Goal: Transaction & Acquisition: Book appointment/travel/reservation

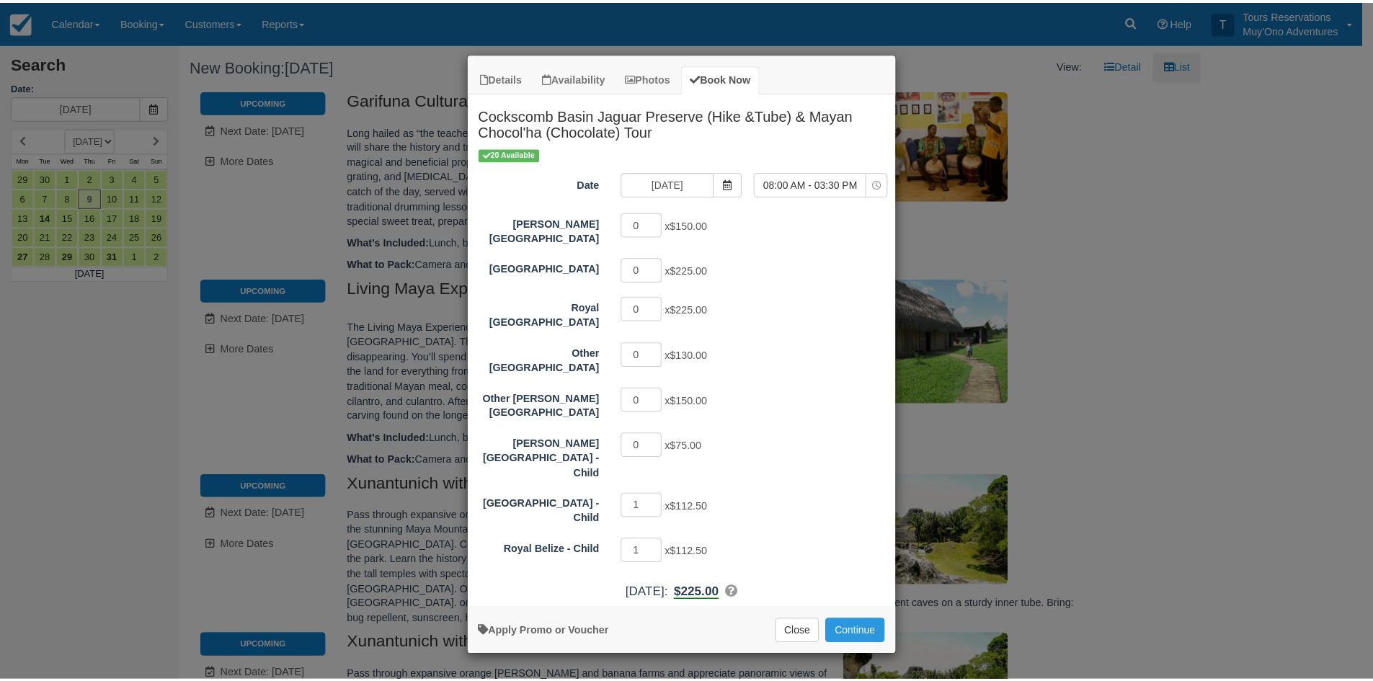
scroll to position [1150, 0]
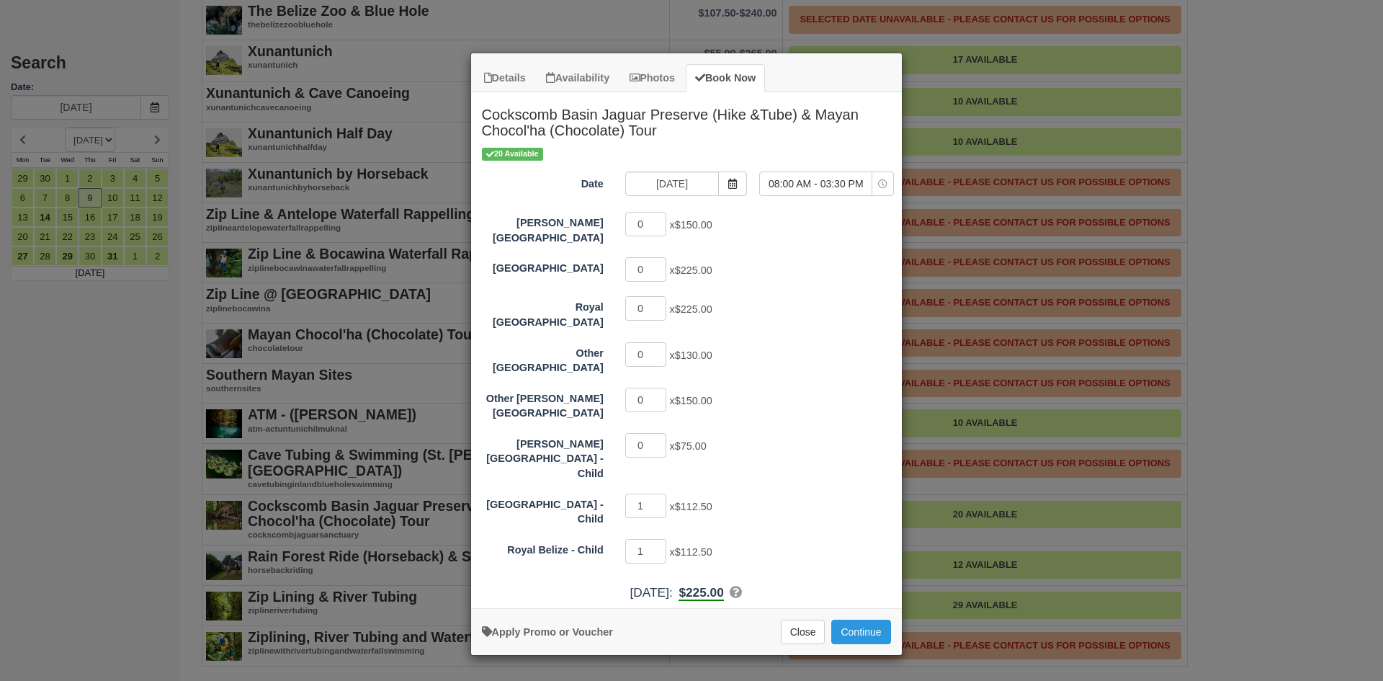
click at [1035, 101] on div "Details Availability Photos Book Now Cockscomb Basin Jaguar Preserve (Hike &Tub…" at bounding box center [691, 340] width 1383 height 681
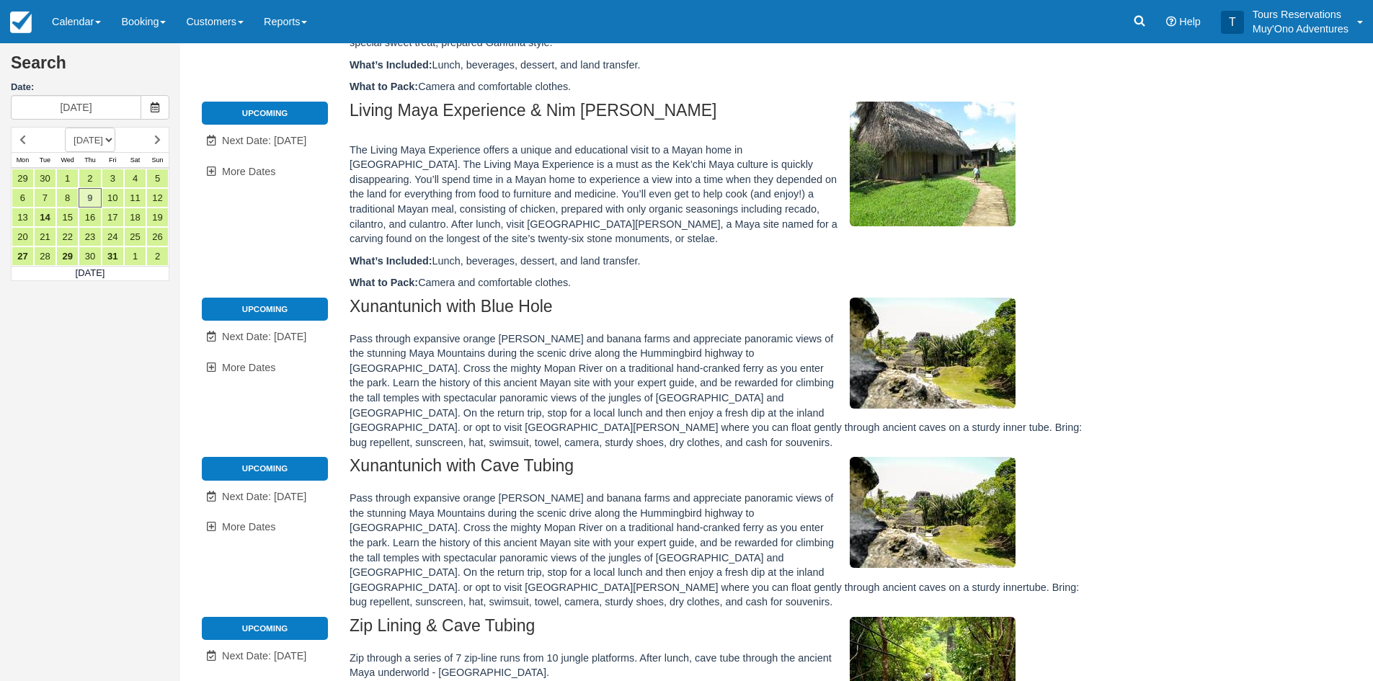
scroll to position [69, 0]
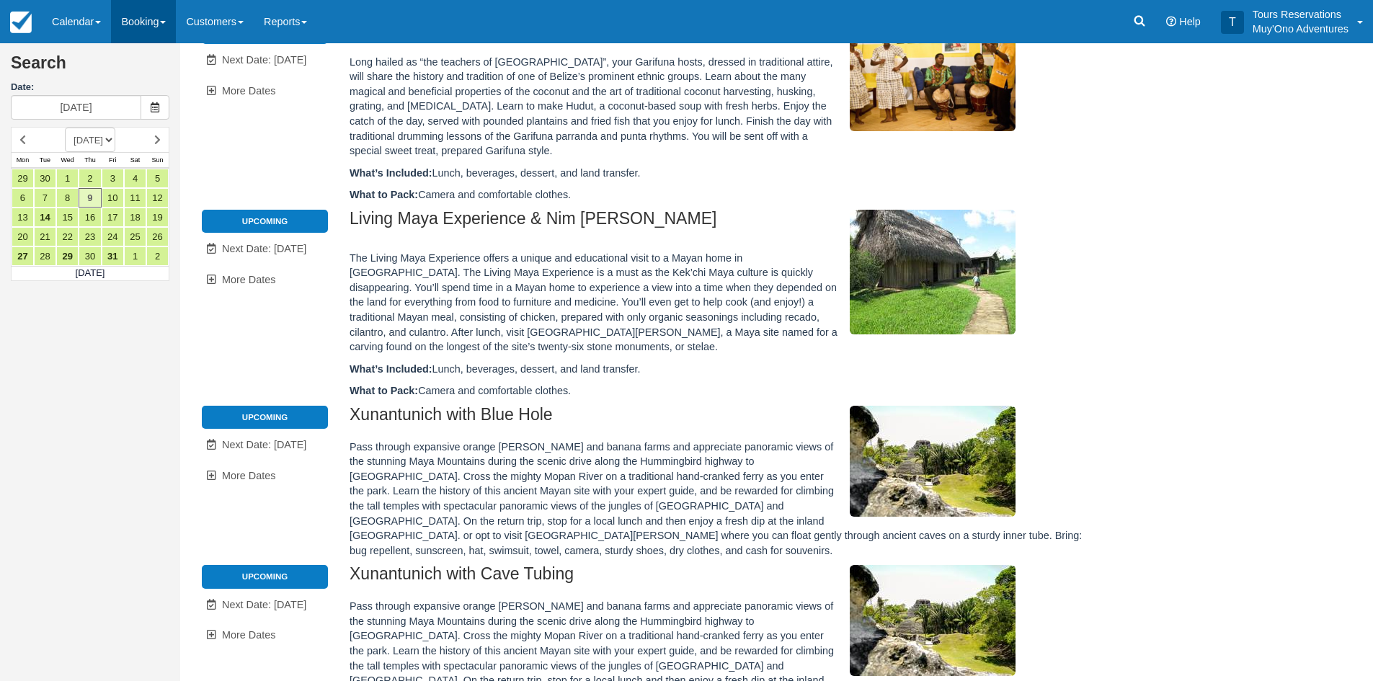
click at [143, 24] on link "Booking" at bounding box center [143, 21] width 65 height 43
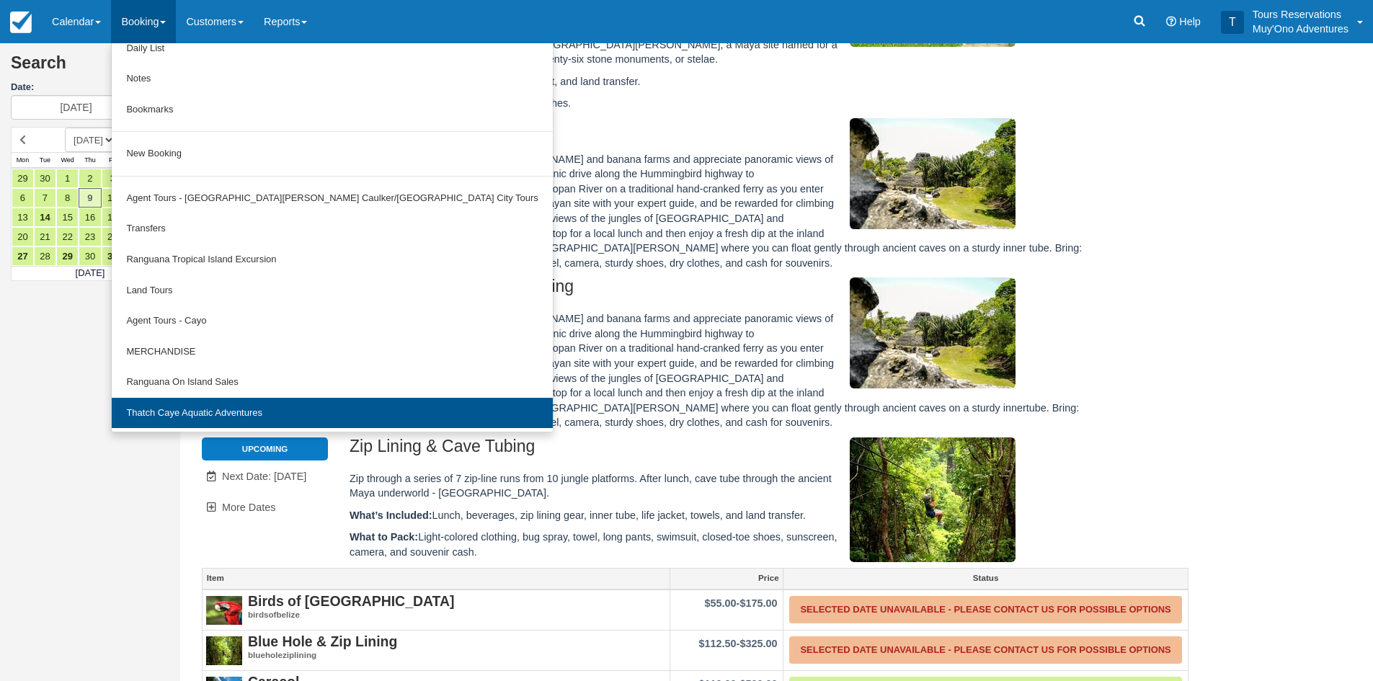
scroll to position [357, 0]
click at [179, 409] on link "Thatch Caye Aquatic Adventures" at bounding box center [332, 413] width 440 height 31
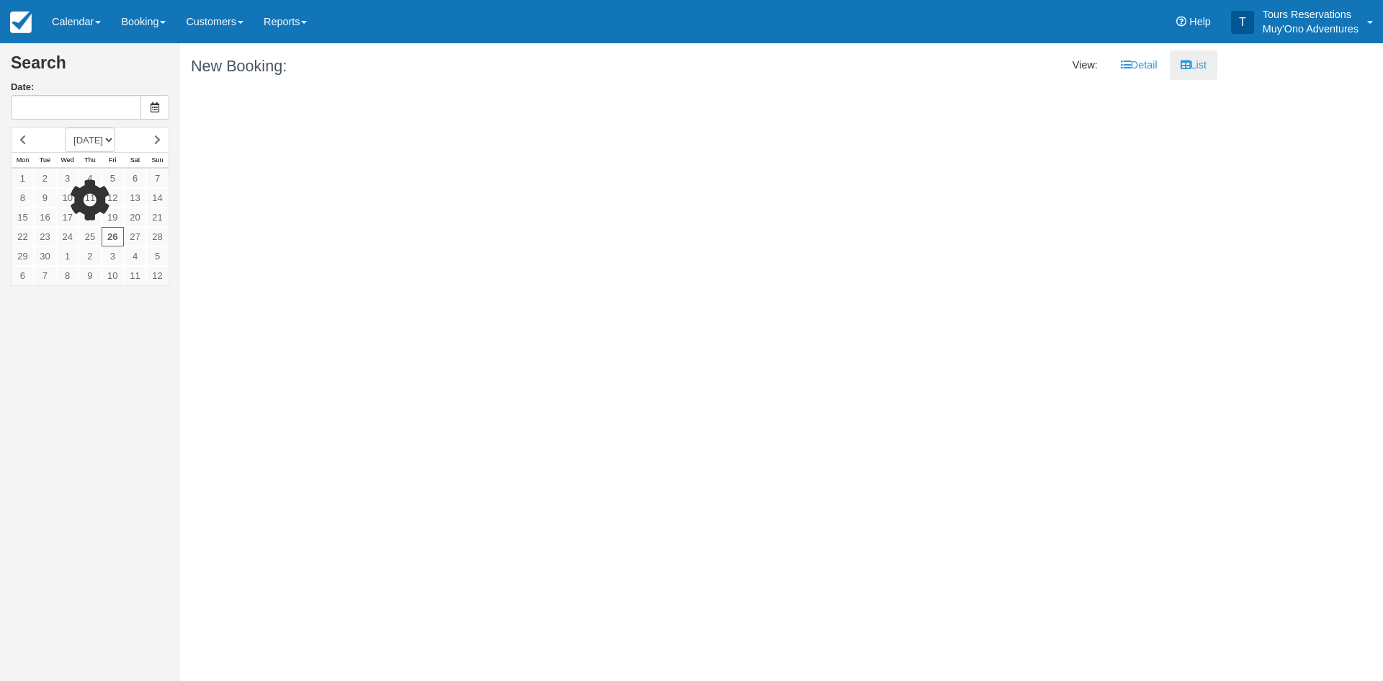
type input "[DATE]"
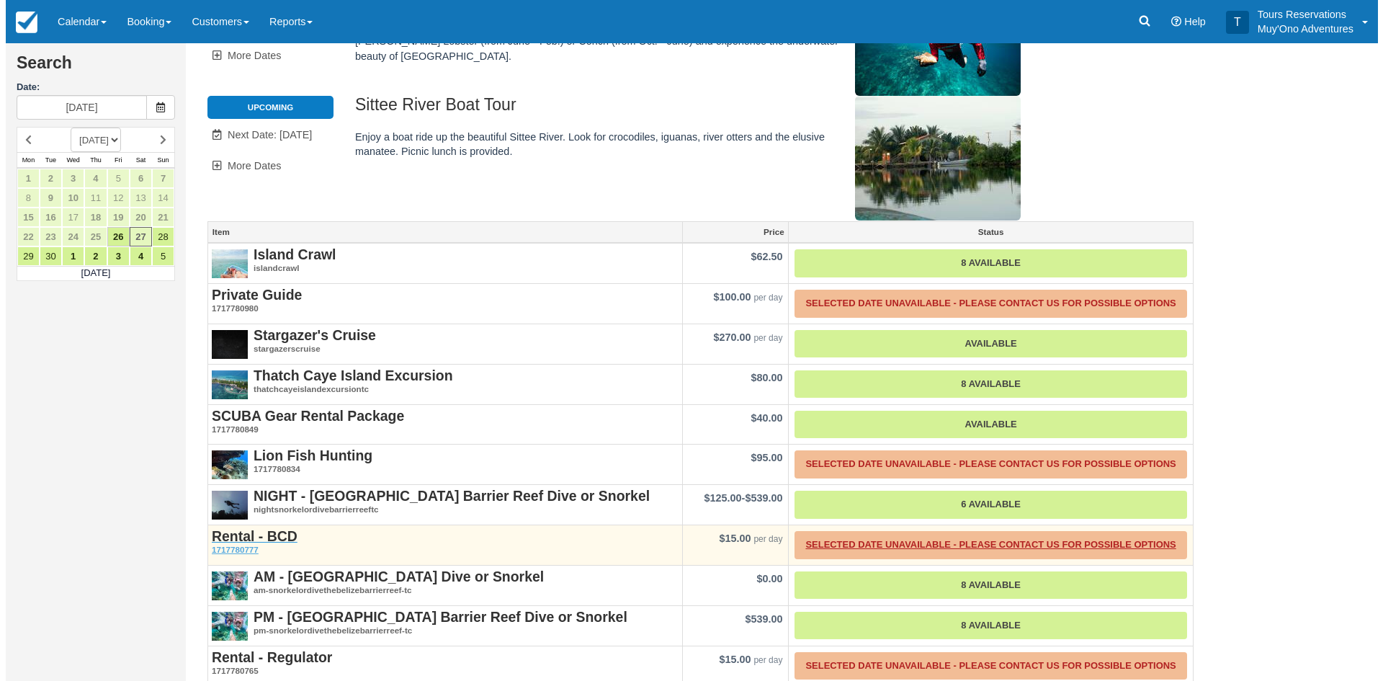
scroll to position [124, 0]
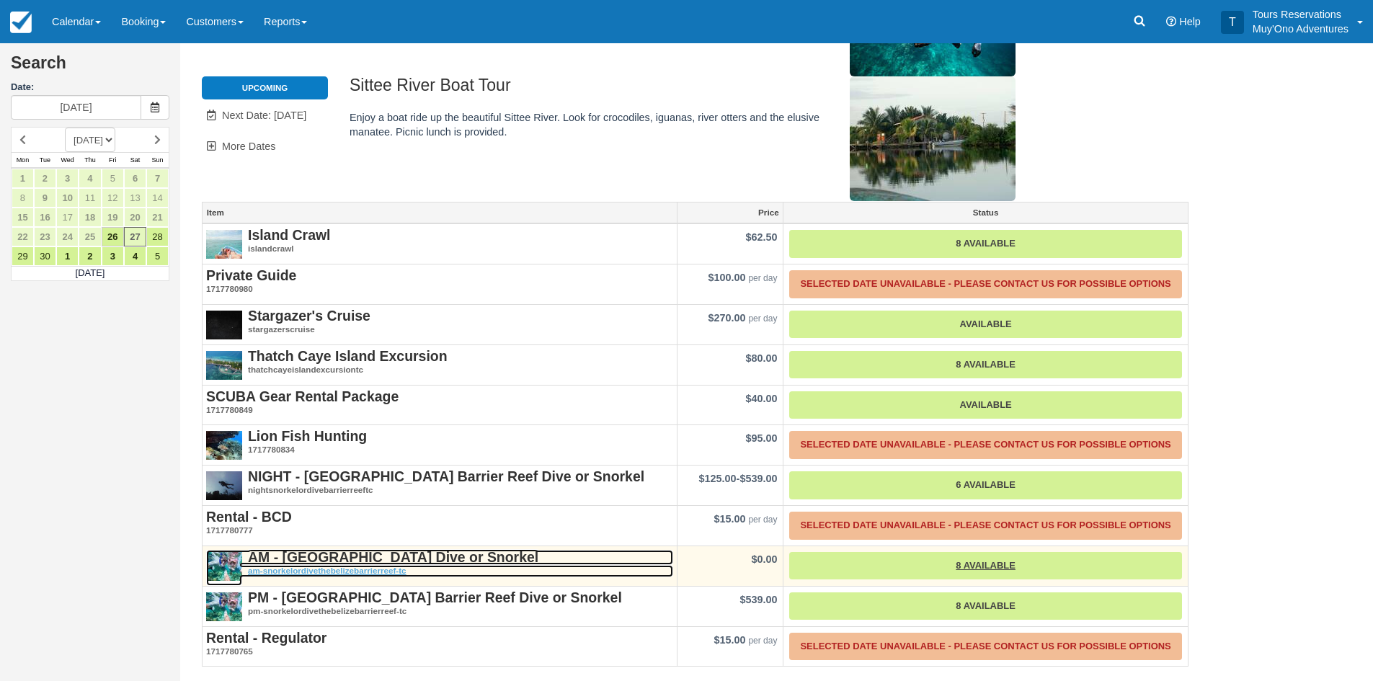
click at [367, 559] on strong "AM - [GEOGRAPHIC_DATA] Dive or Snorkel" at bounding box center [393, 557] width 290 height 16
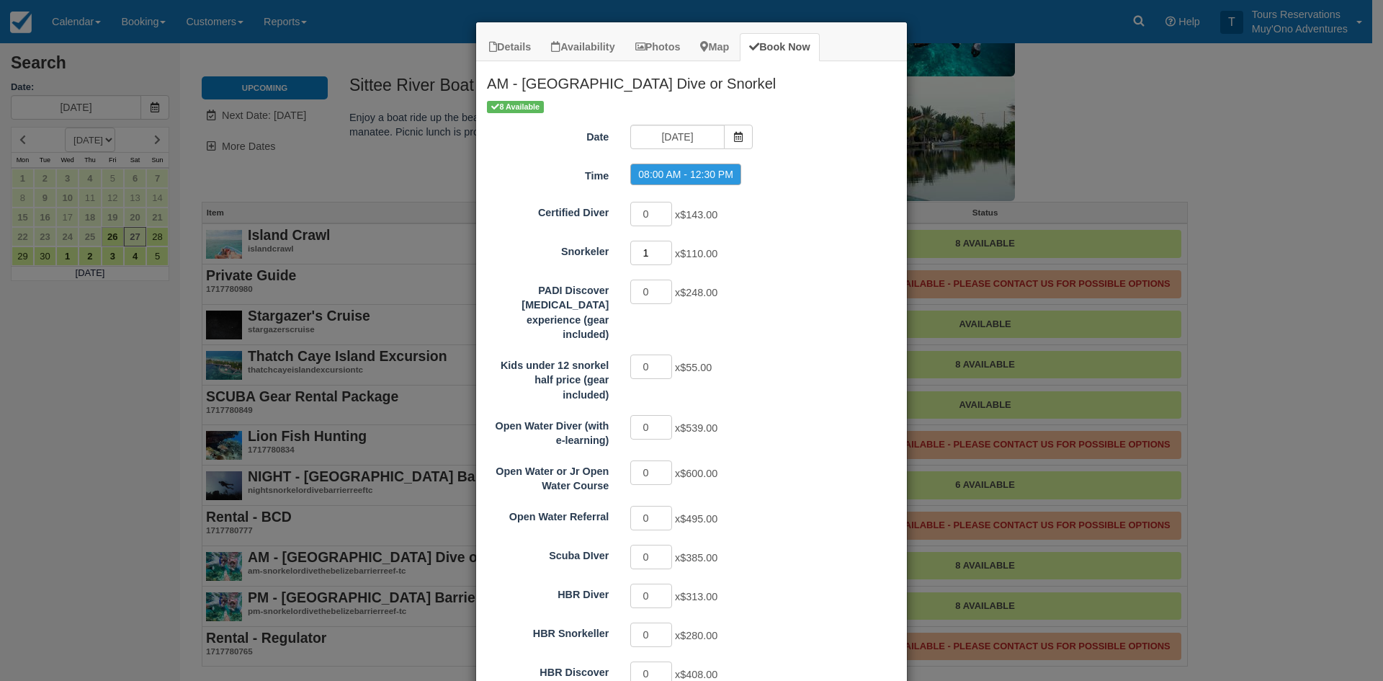
type input "1"
click at [663, 248] on input "1" at bounding box center [651, 253] width 42 height 24
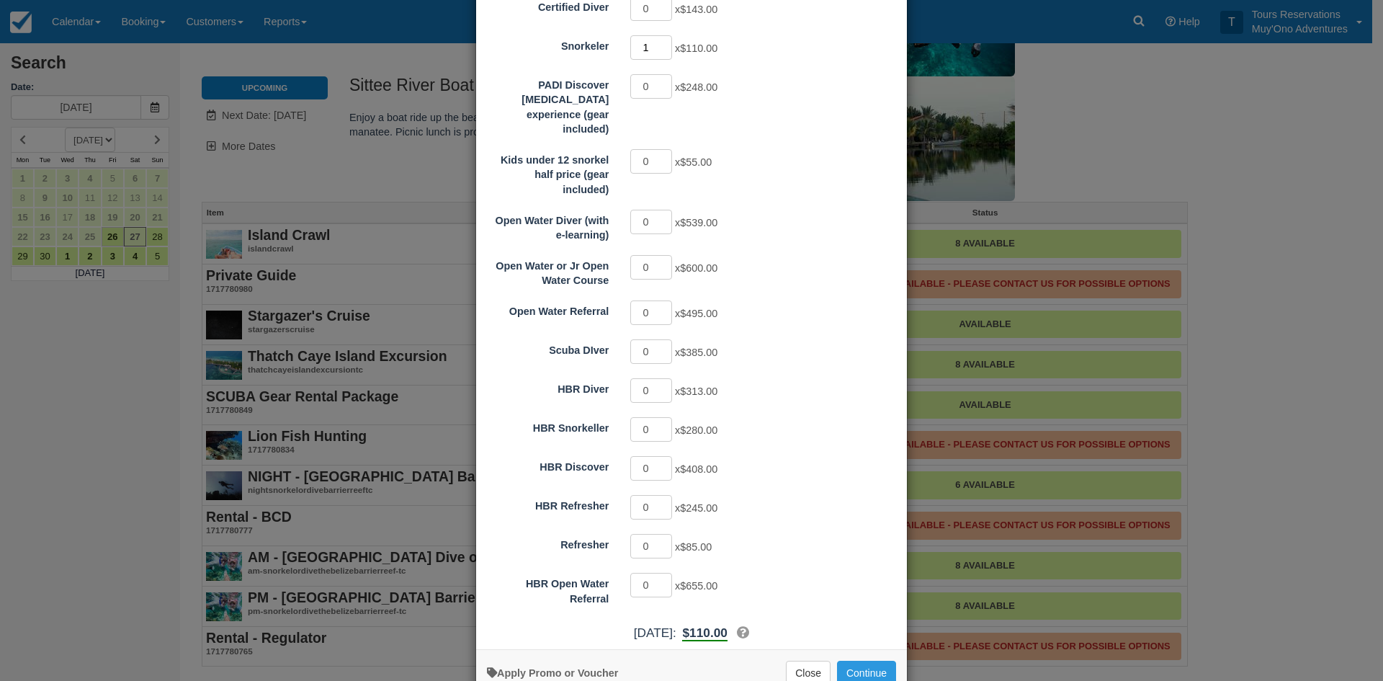
scroll to position [228, 0]
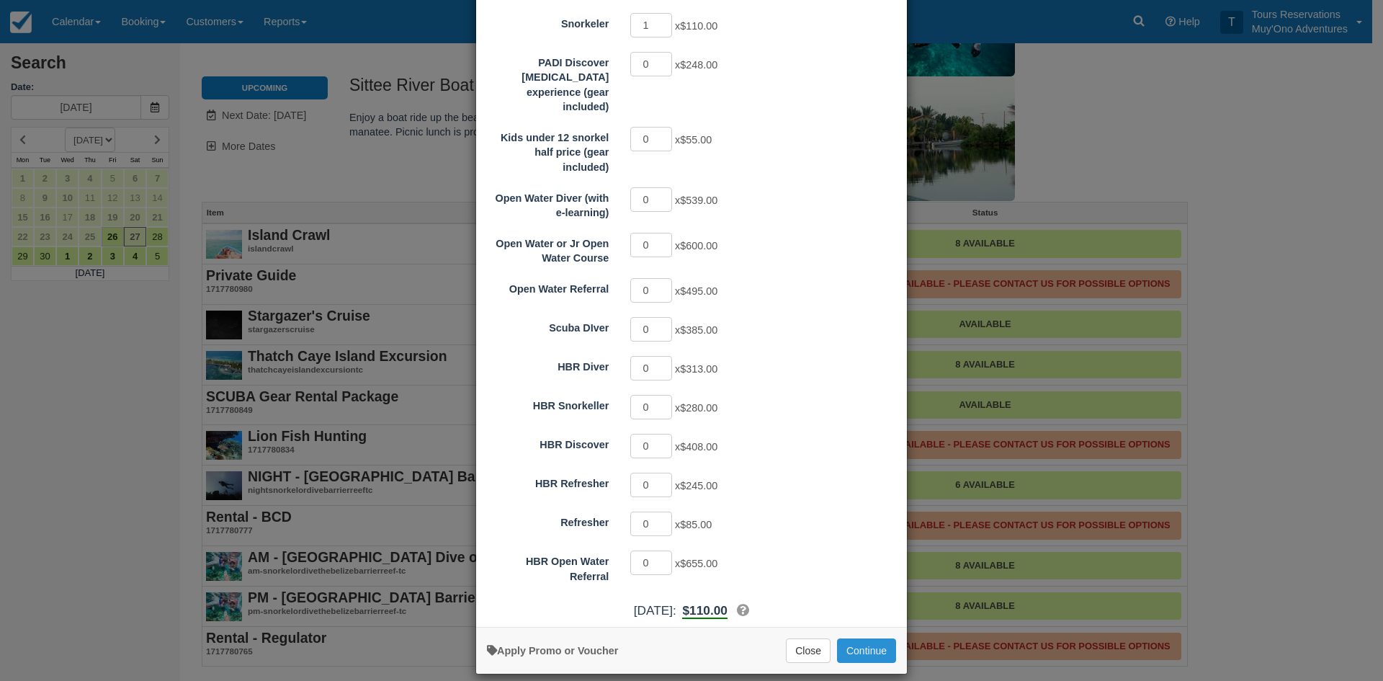
click at [854, 638] on button "Continue" at bounding box center [866, 650] width 59 height 24
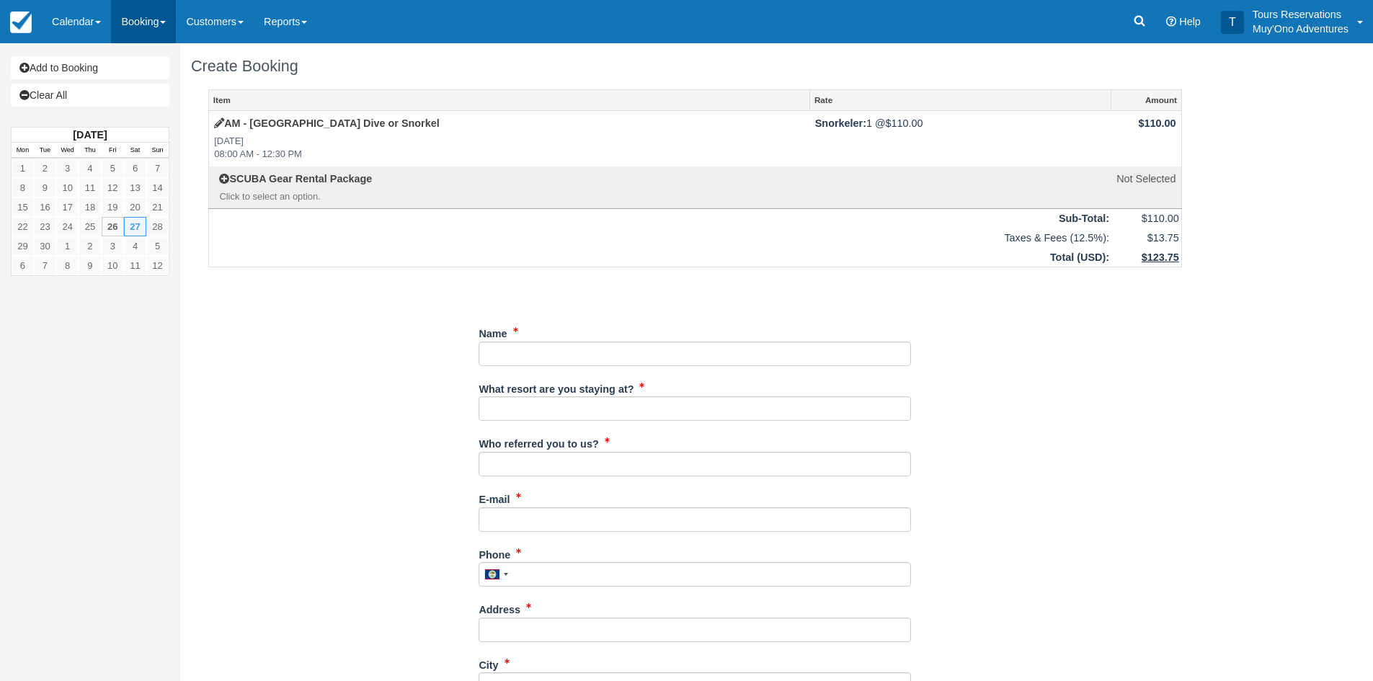
click at [138, 24] on link "Booking" at bounding box center [143, 21] width 65 height 43
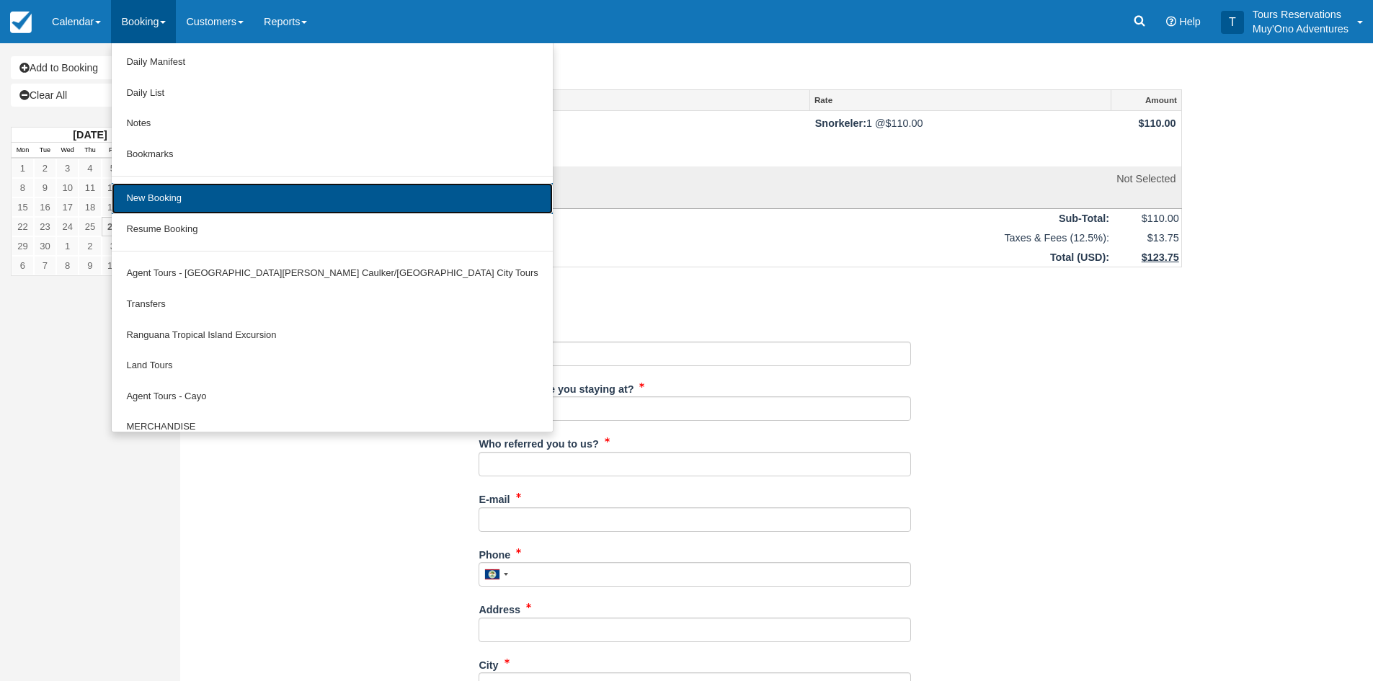
click at [159, 197] on link "New Booking" at bounding box center [332, 198] width 440 height 31
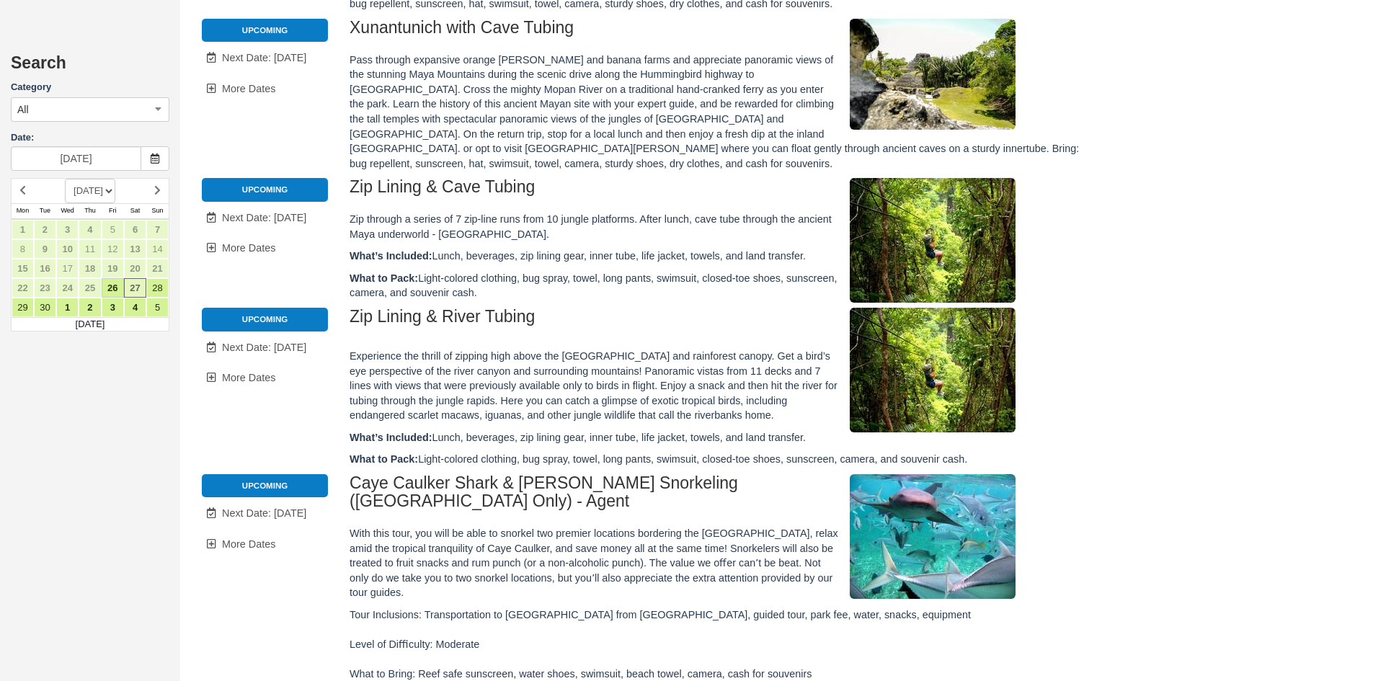
scroll to position [1009, 0]
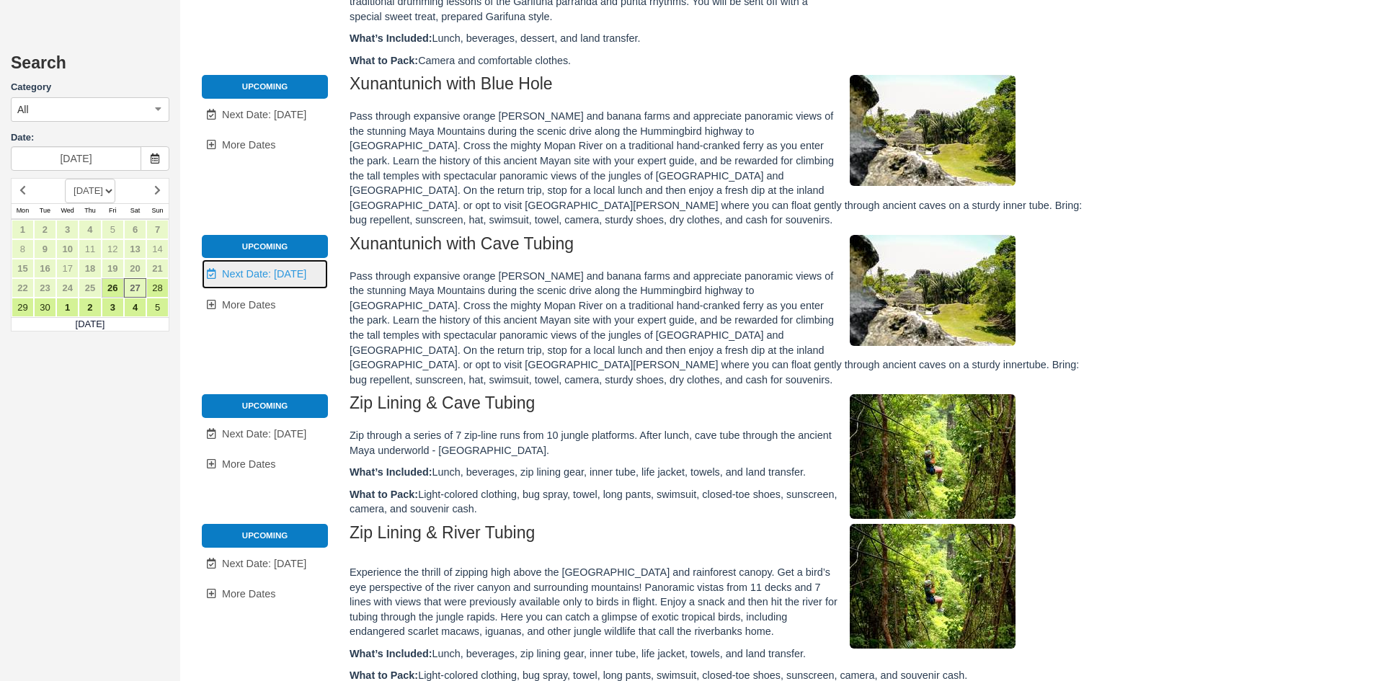
click at [276, 268] on span "Next Date: Sep 29" at bounding box center [264, 274] width 84 height 12
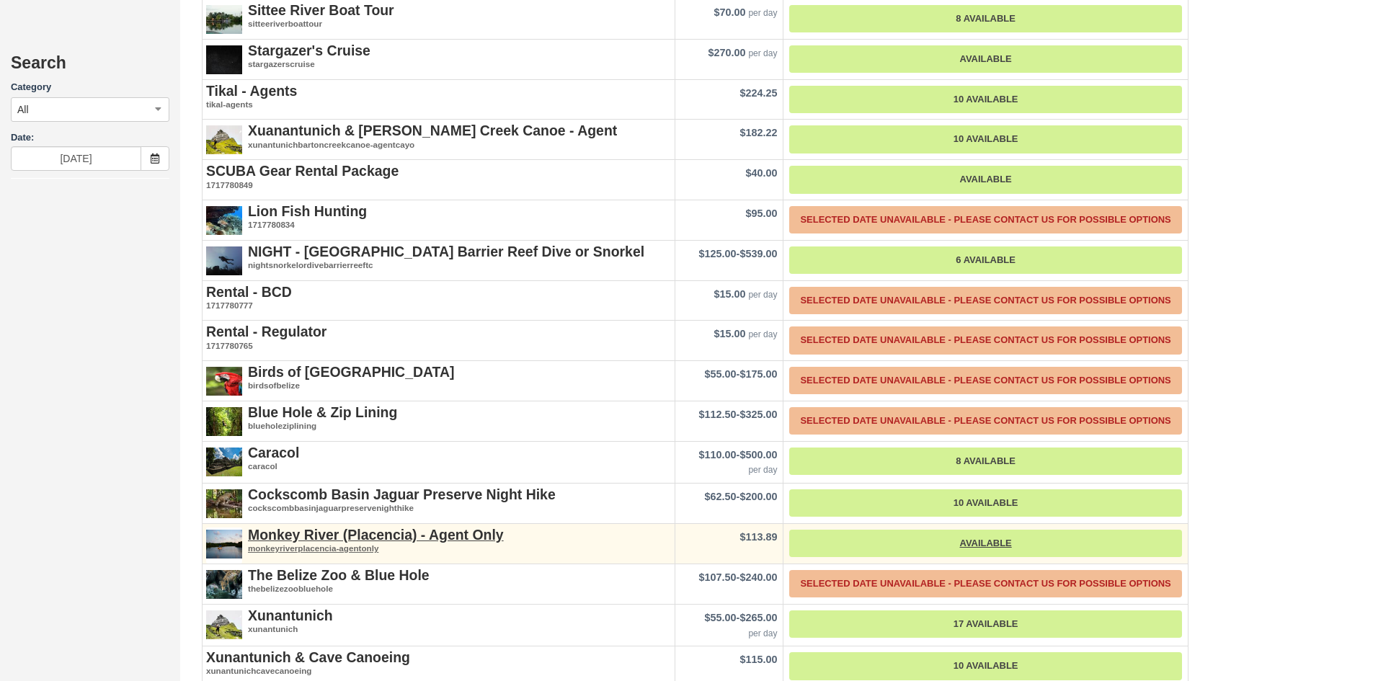
type input "09/29/25"
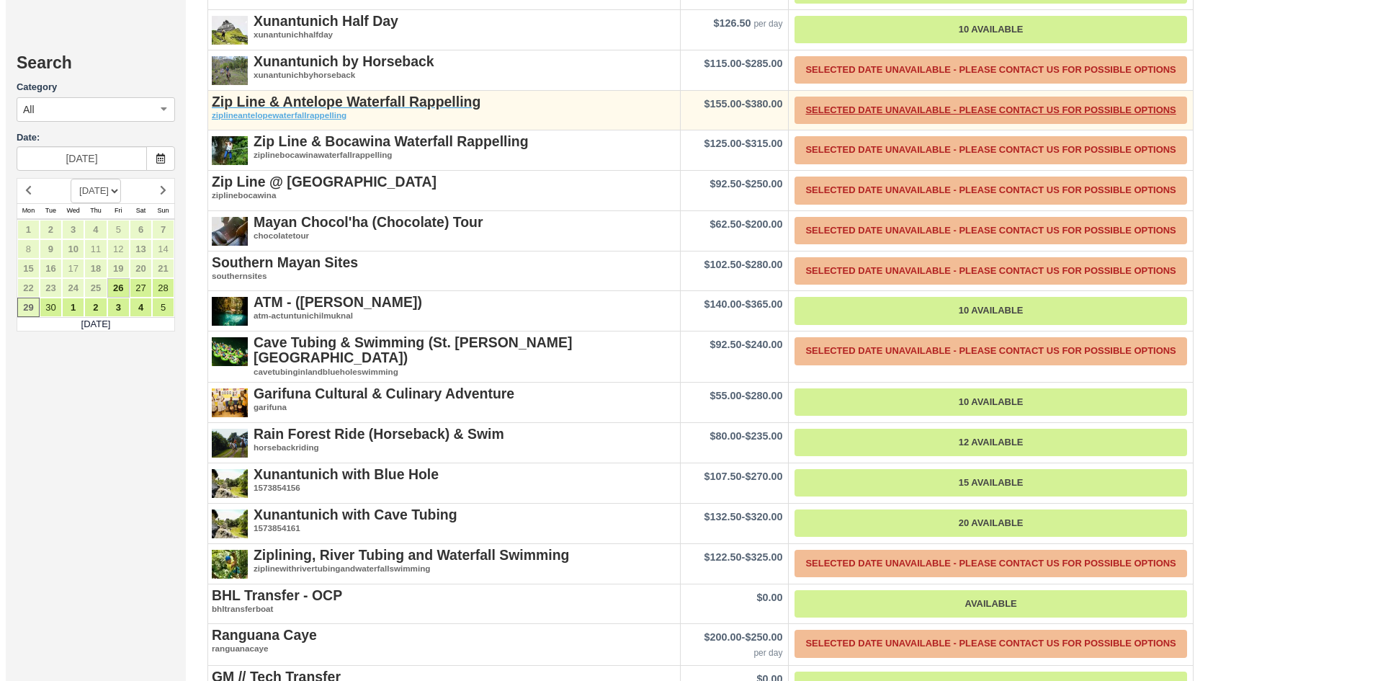
scroll to position [2881, 0]
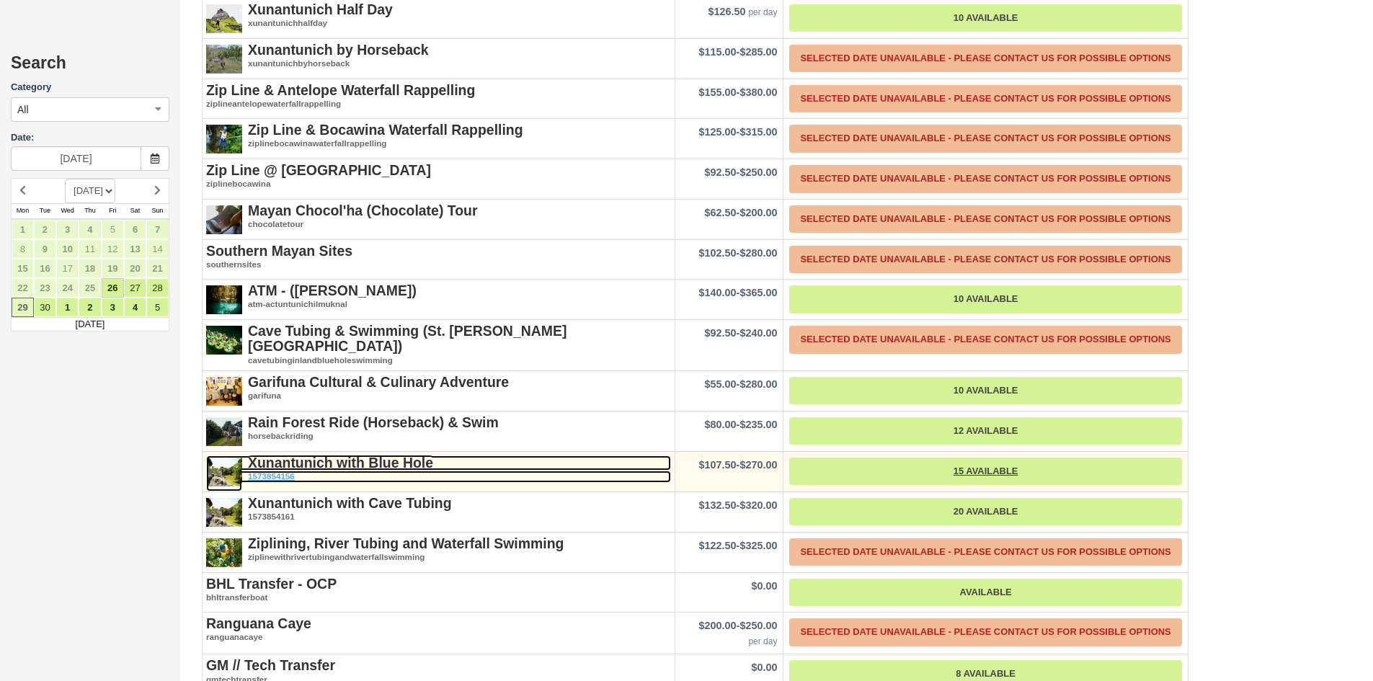
click at [362, 466] on strong "Xunantunich with Blue Hole" at bounding box center [340, 463] width 185 height 16
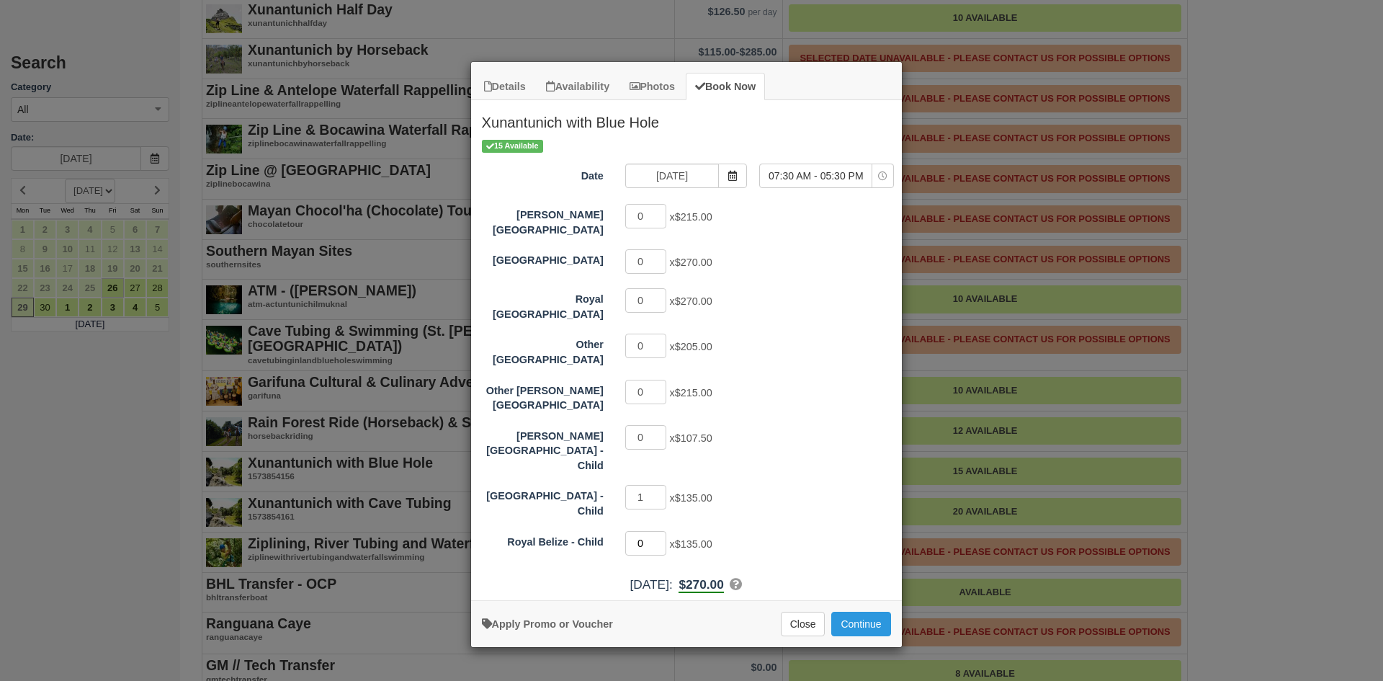
type input "0"
click at [658, 531] on input "0" at bounding box center [646, 543] width 42 height 24
click at [862, 612] on button "Continue" at bounding box center [860, 624] width 59 height 24
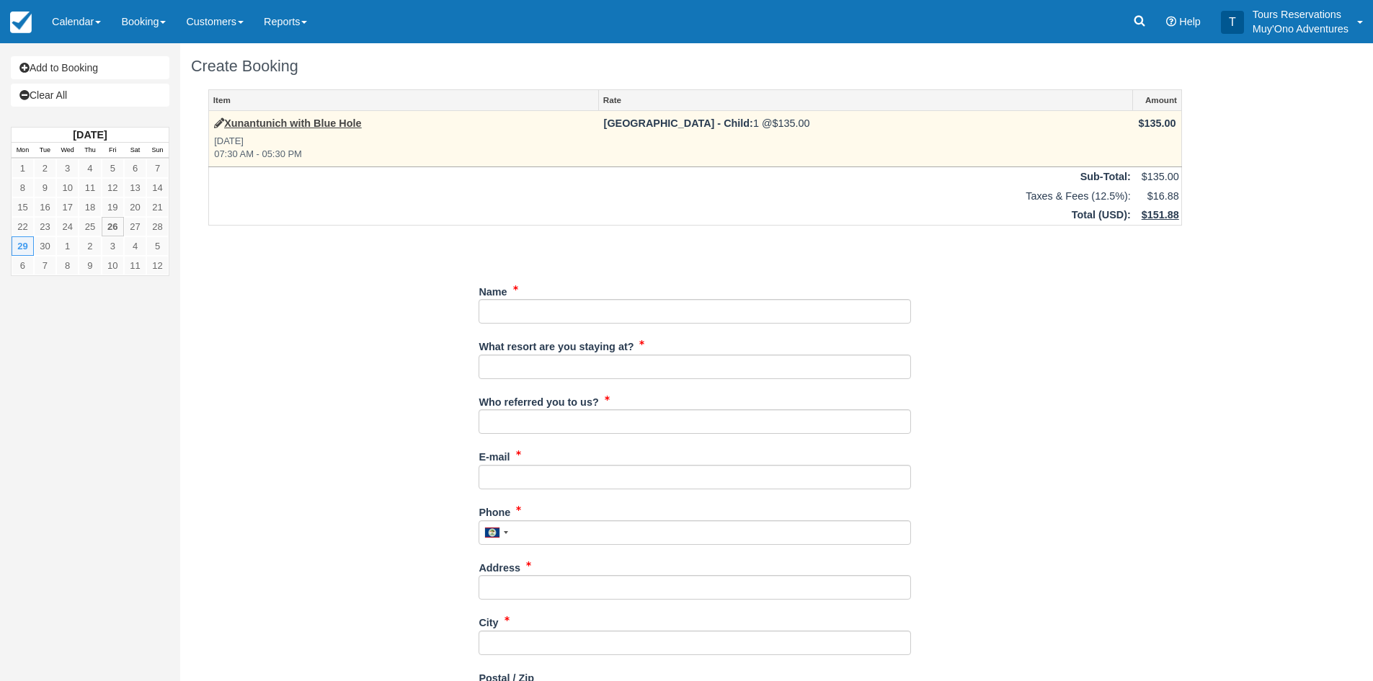
click at [312, 116] on label "Xunantunich with Blue Hole" at bounding box center [287, 123] width 147 height 15
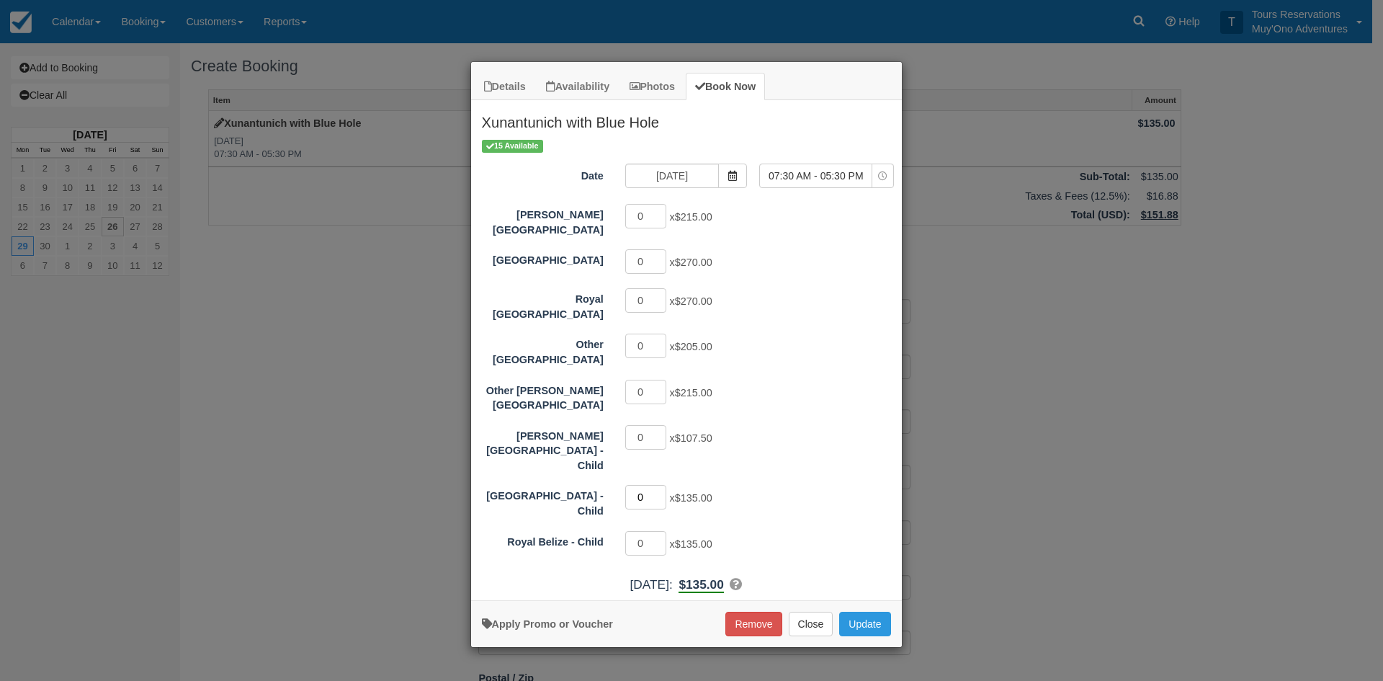
type input "0"
click at [659, 485] on input "0" at bounding box center [646, 497] width 42 height 24
type input "1"
click at [659, 249] on input "1" at bounding box center [646, 261] width 42 height 24
click at [869, 612] on button "Update" at bounding box center [864, 624] width 51 height 24
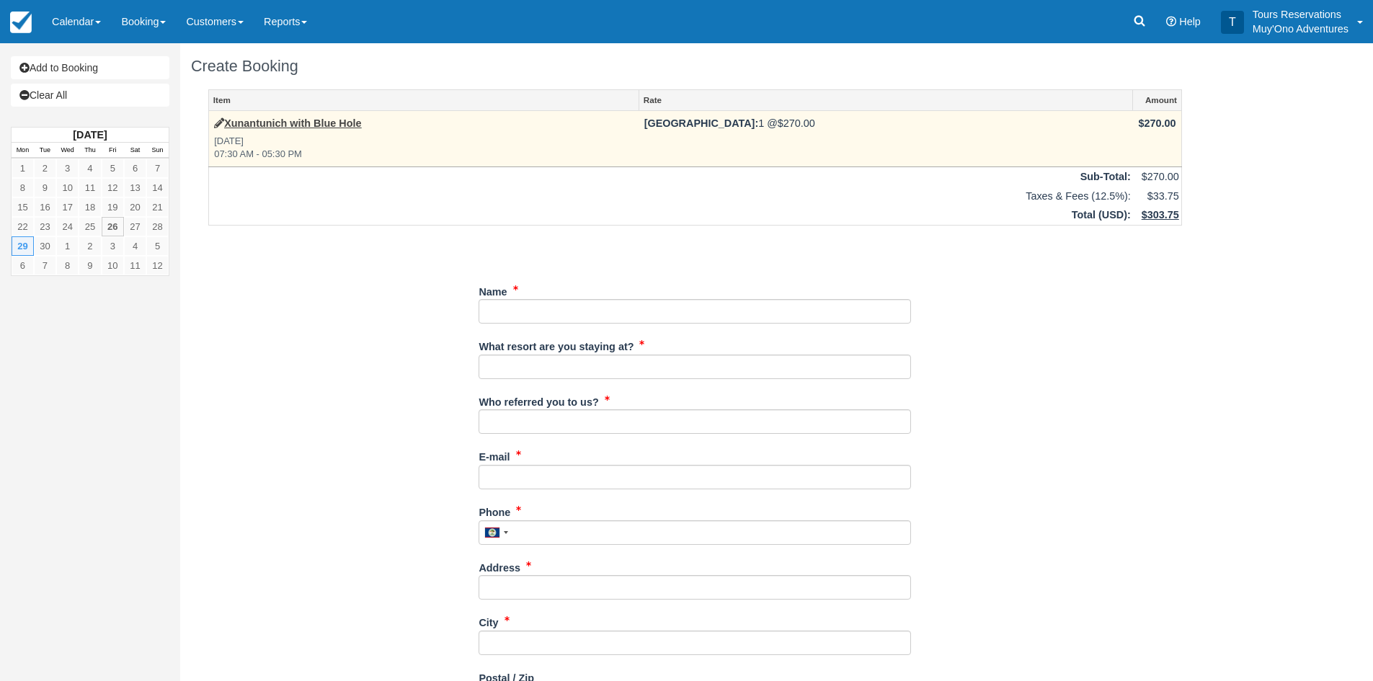
click at [314, 117] on label "Xunantunich with Blue Hole" at bounding box center [287, 123] width 147 height 15
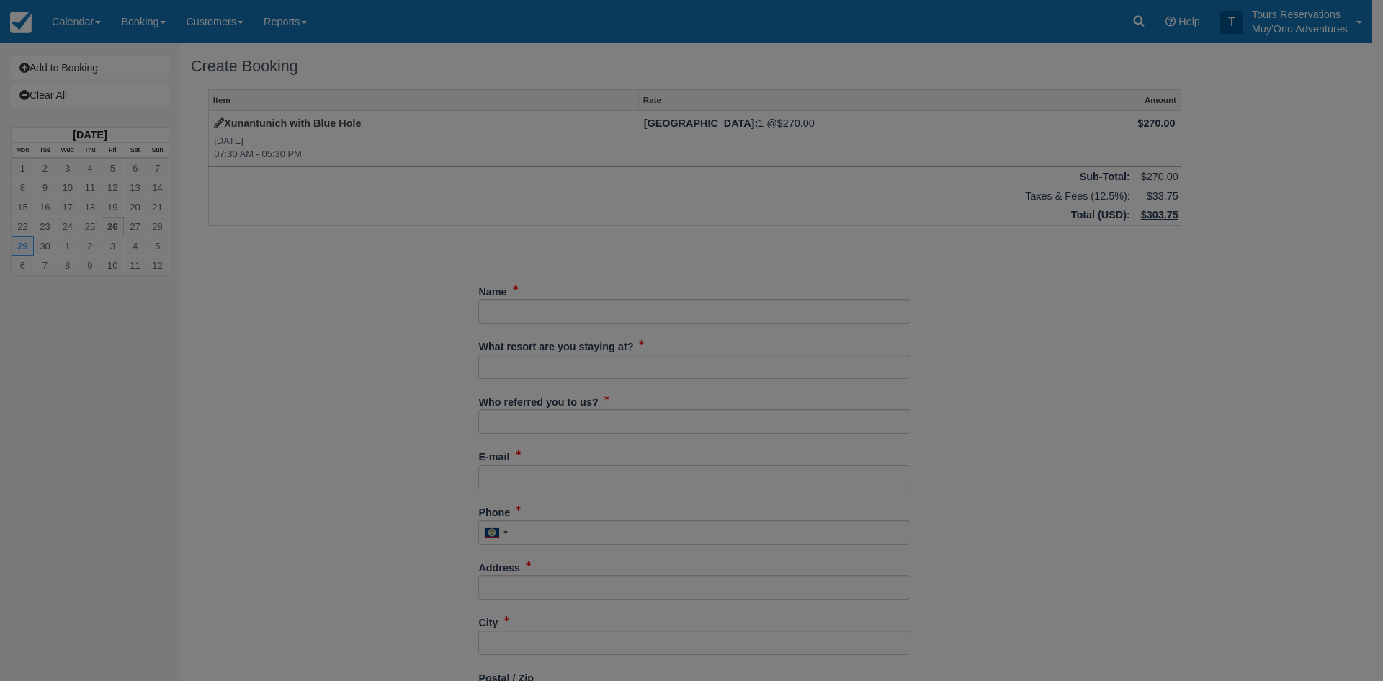
click at [0, 0] on div "Details Availability Photos Book Now Xunantunich with Blue Hole Pass through ex…" at bounding box center [0, 0] width 0 height 0
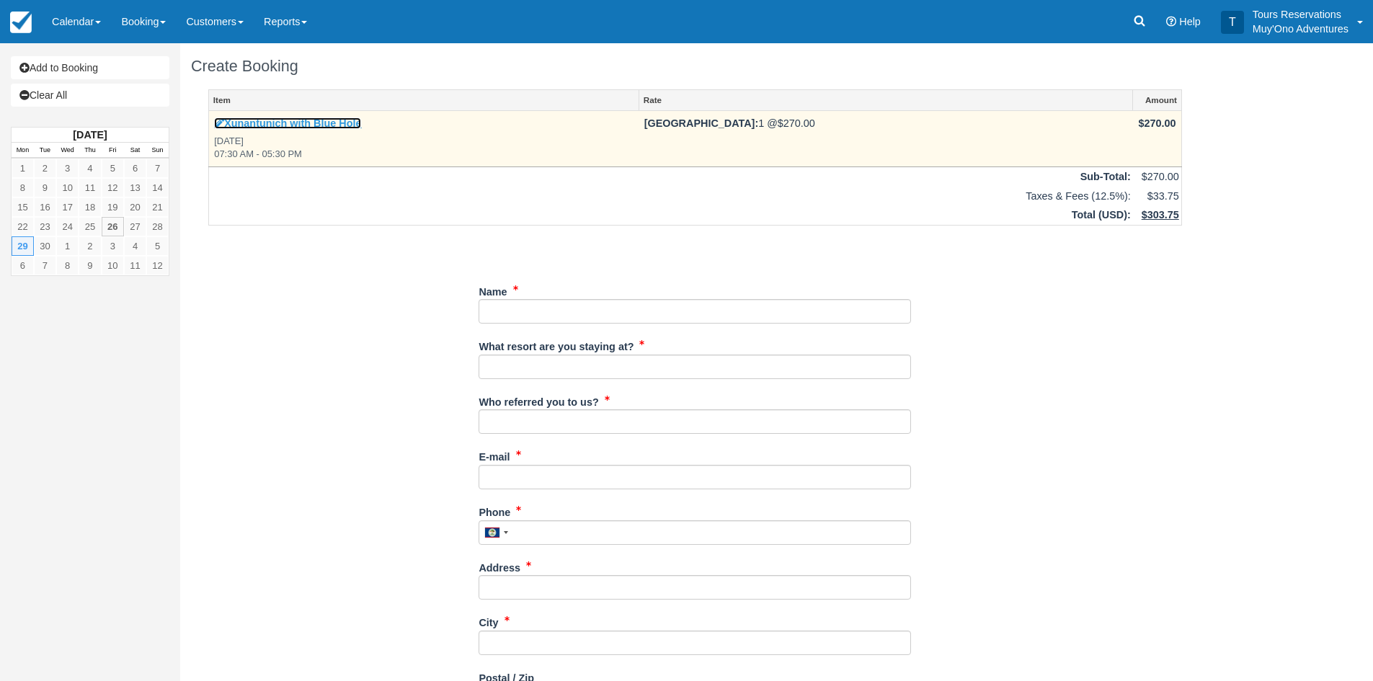
click at [332, 126] on link "Xunantunich with Blue Hole" at bounding box center [287, 123] width 147 height 12
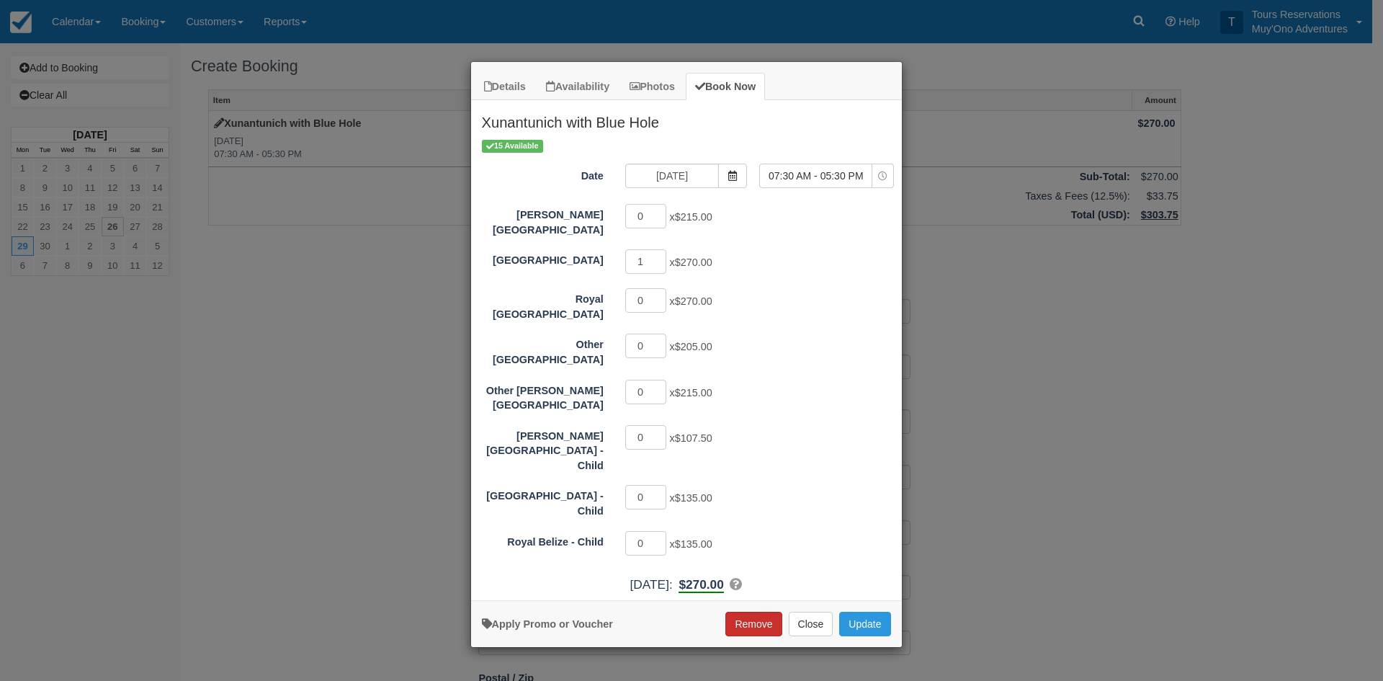
drag, startPoint x: 762, startPoint y: 593, endPoint x: 516, endPoint y: 236, distance: 433.5
click at [762, 612] on button "Remove" at bounding box center [754, 624] width 56 height 24
